Goal: Navigation & Orientation: Find specific page/section

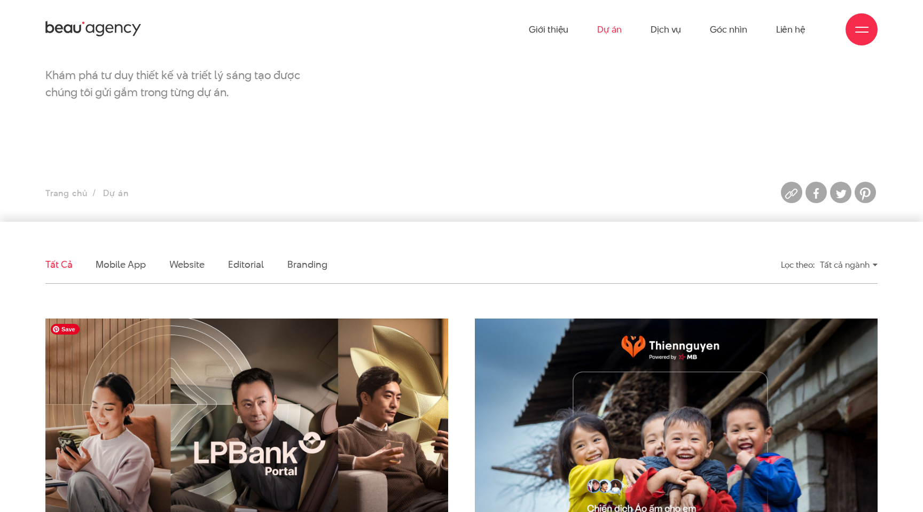
scroll to position [2, 0]
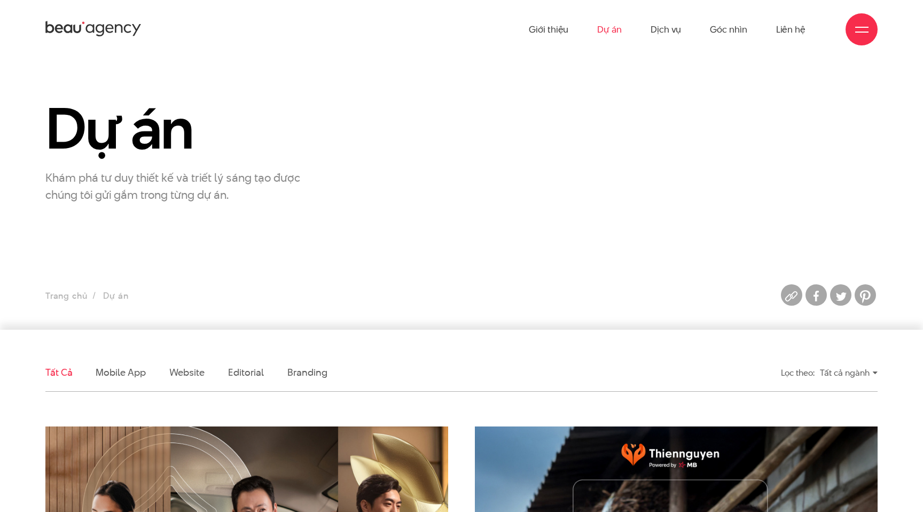
click at [73, 26] on icon at bounding box center [93, 29] width 96 height 19
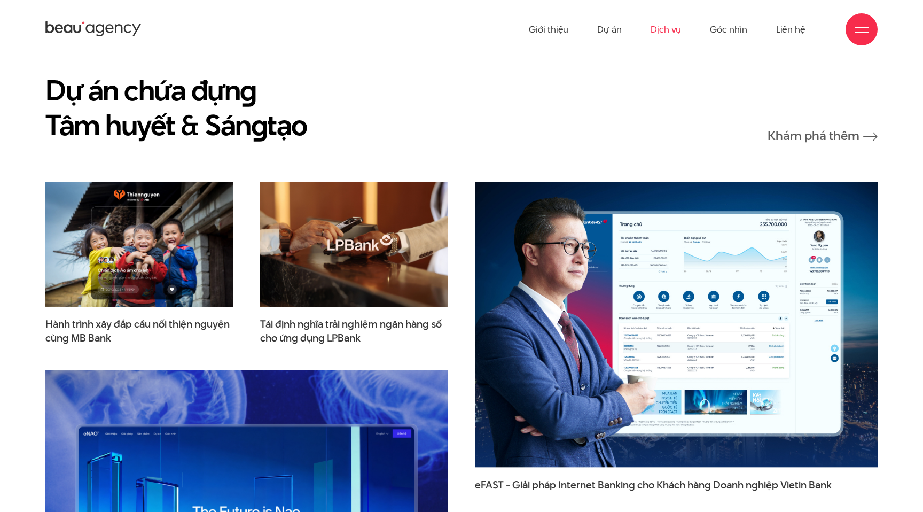
scroll to position [1556, 0]
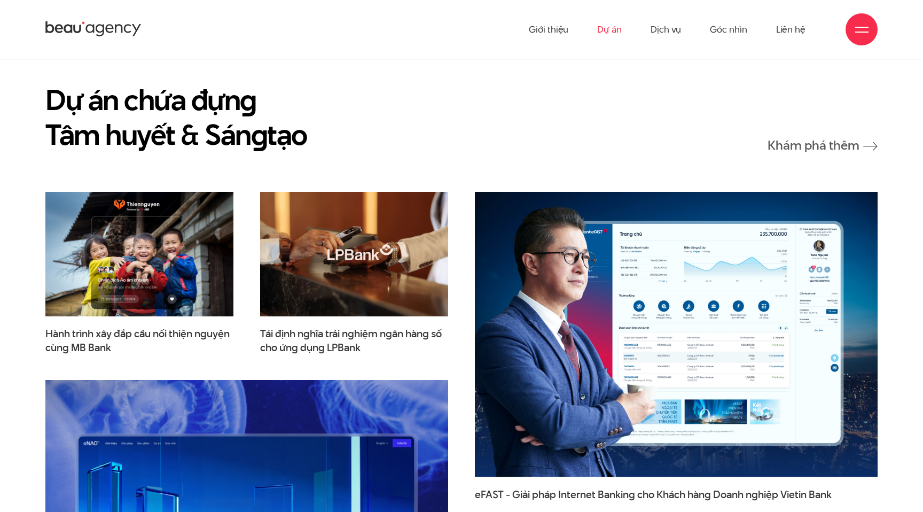
click at [613, 32] on link "Dự án" at bounding box center [609, 29] width 25 height 59
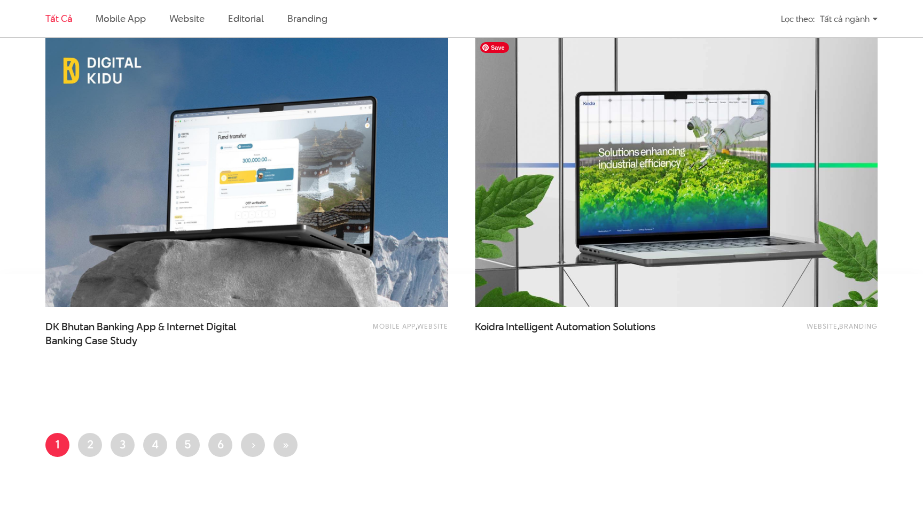
scroll to position [2254, 0]
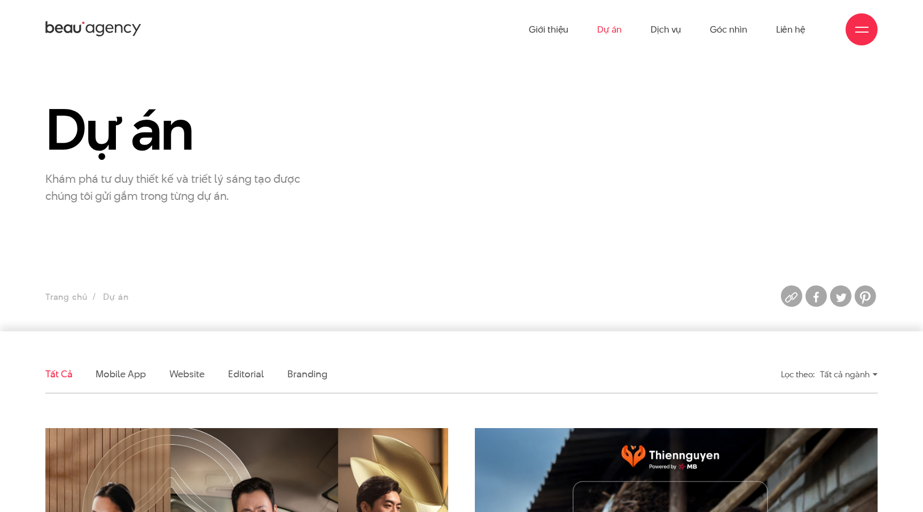
click at [103, 22] on icon at bounding box center [93, 29] width 96 height 19
